Goal: Task Accomplishment & Management: Use online tool/utility

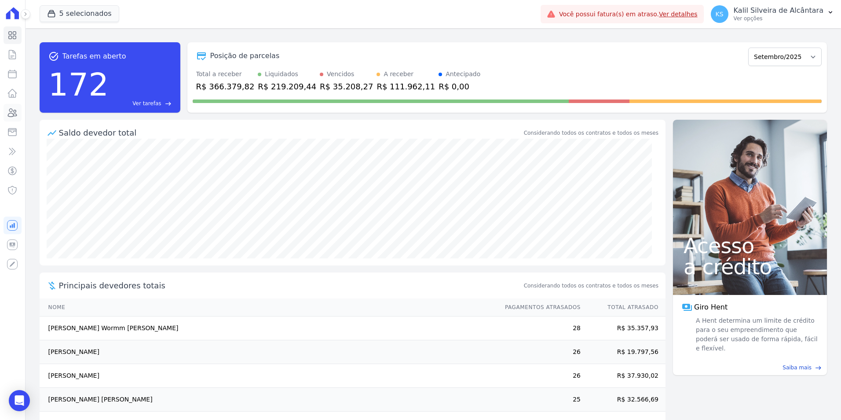
click at [13, 114] on icon at bounding box center [12, 113] width 9 height 8
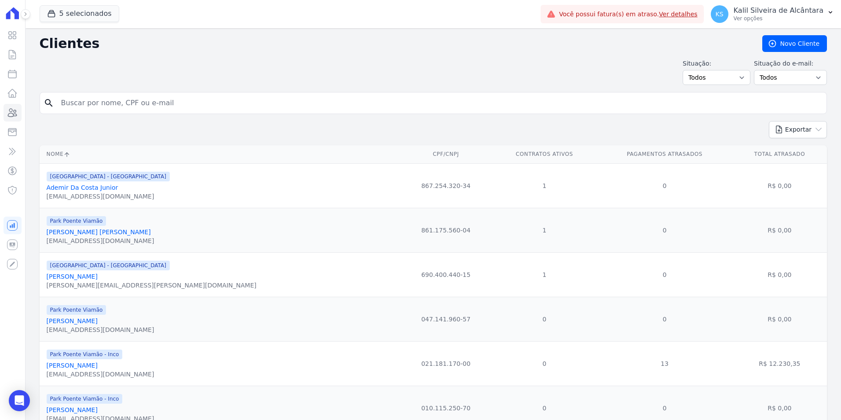
click at [219, 102] on input "search" at bounding box center [439, 103] width 767 height 18
type input "[PERSON_NAME]"
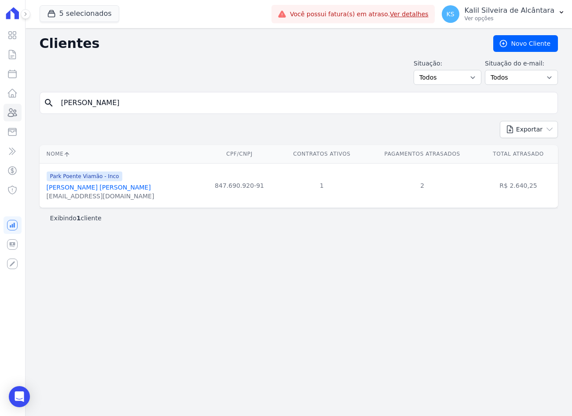
drag, startPoint x: 90, startPoint y: 106, endPoint x: 45, endPoint y: 106, distance: 44.9
click at [50, 106] on div "search [PERSON_NAME]" at bounding box center [299, 103] width 518 height 22
paste input "[PERSON_NAME]"
type input "[PERSON_NAME]"
click at [93, 192] on div "[EMAIL_ADDRESS][DOMAIN_NAME]" at bounding box center [101, 196] width 108 height 9
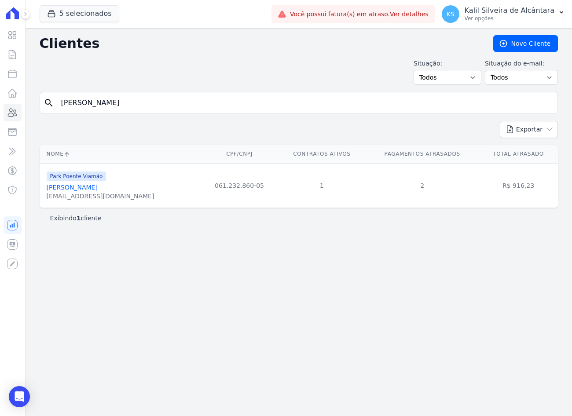
click at [91, 186] on link "[PERSON_NAME]" at bounding box center [72, 187] width 51 height 7
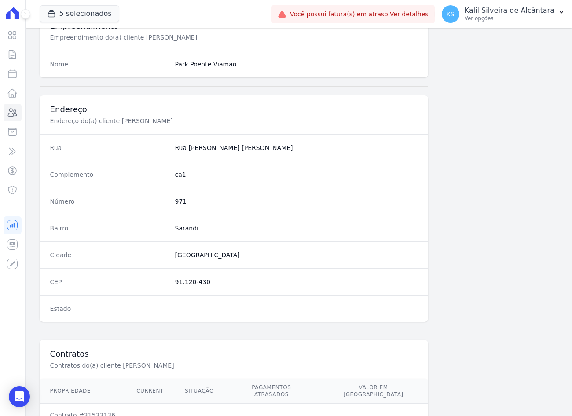
scroll to position [407, 0]
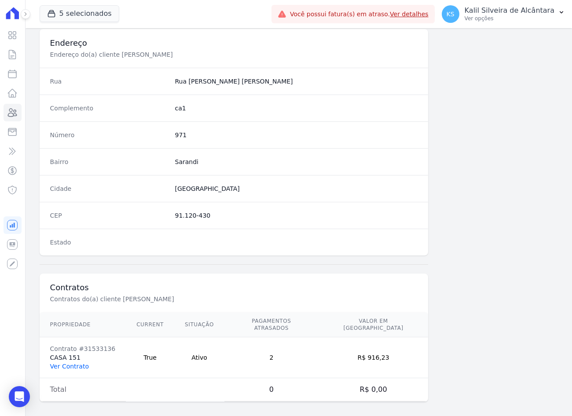
click at [73, 363] on link "Ver Contrato" at bounding box center [69, 366] width 39 height 7
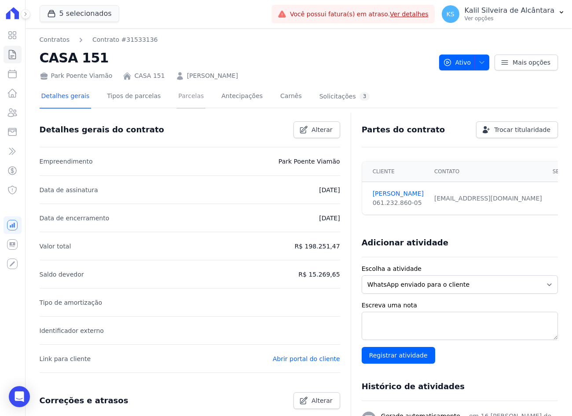
click at [180, 97] on link "Parcelas" at bounding box center [190, 96] width 29 height 23
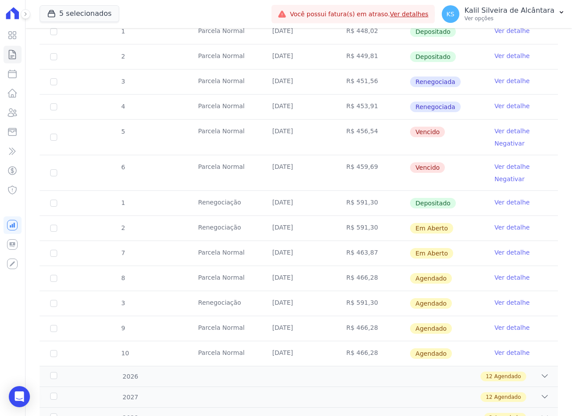
scroll to position [233, 0]
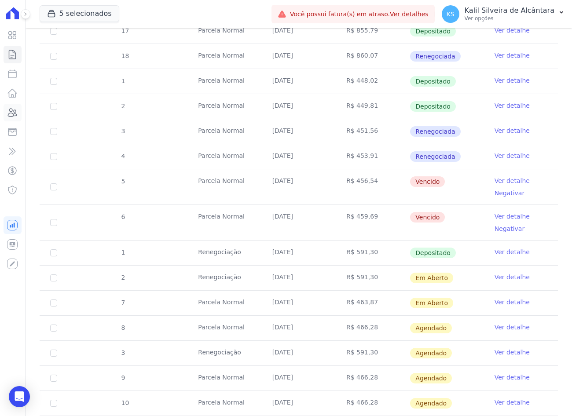
click at [14, 110] on icon at bounding box center [12, 112] width 11 height 11
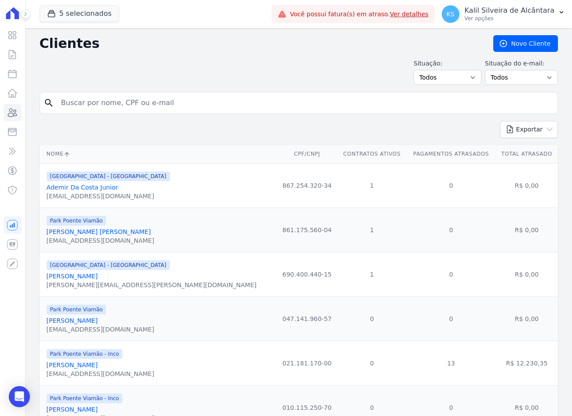
click at [106, 103] on input "search" at bounding box center [305, 103] width 498 height 18
paste input "[PERSON_NAME] [PERSON_NAME]"
type input "[PERSON_NAME] [PERSON_NAME]"
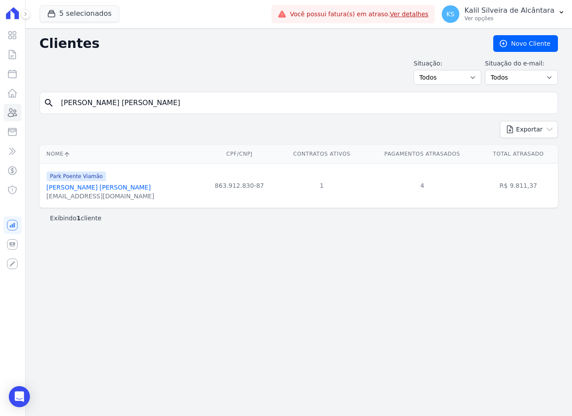
drag, startPoint x: 40, startPoint y: 125, endPoint x: 22, endPoint y: 128, distance: 17.9
click at [25, 128] on div "Visão Geral Contratos [GEOGRAPHIC_DATA] Lotes Clientes Minha Carteira Transferê…" at bounding box center [286, 208] width 572 height 416
paste input "[PERSON_NAME]"
type input "[PERSON_NAME]"
drag, startPoint x: 183, startPoint y: 95, endPoint x: -2, endPoint y: 121, distance: 187.0
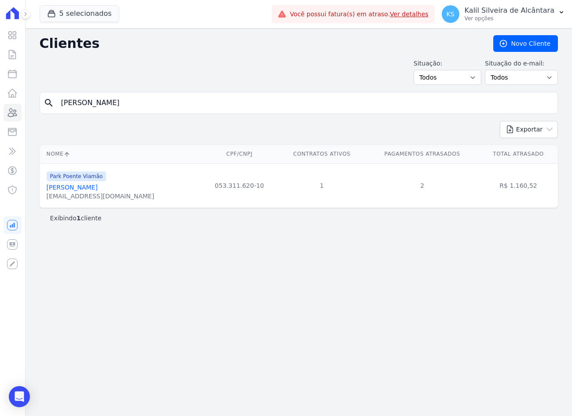
click at [0, 121] on html "Visão Geral Contratos [GEOGRAPHIC_DATA] Lotes Clientes Minha Carteira Transferê…" at bounding box center [286, 208] width 572 height 416
paste input "[MEDICAL_DATA][PERSON_NAME]"
type input "[MEDICAL_DATA] [PERSON_NAME] [PERSON_NAME]"
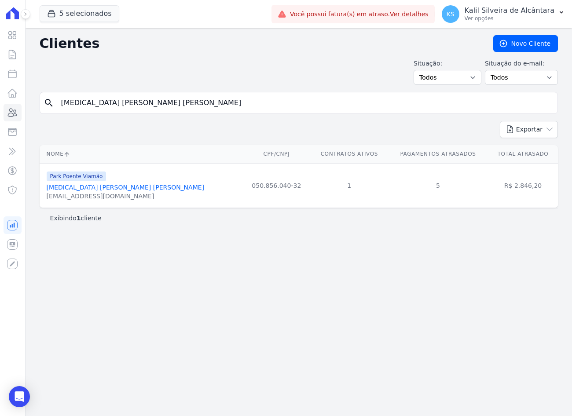
drag, startPoint x: 16, startPoint y: 111, endPoint x: -2, endPoint y: 123, distance: 22.2
click at [0, 123] on html "Visão Geral Contratos [GEOGRAPHIC_DATA] Lotes Clientes Minha Carteira Transferê…" at bounding box center [286, 208] width 572 height 416
type input "[PERSON_NAME]"
